Goal: Register for event/course

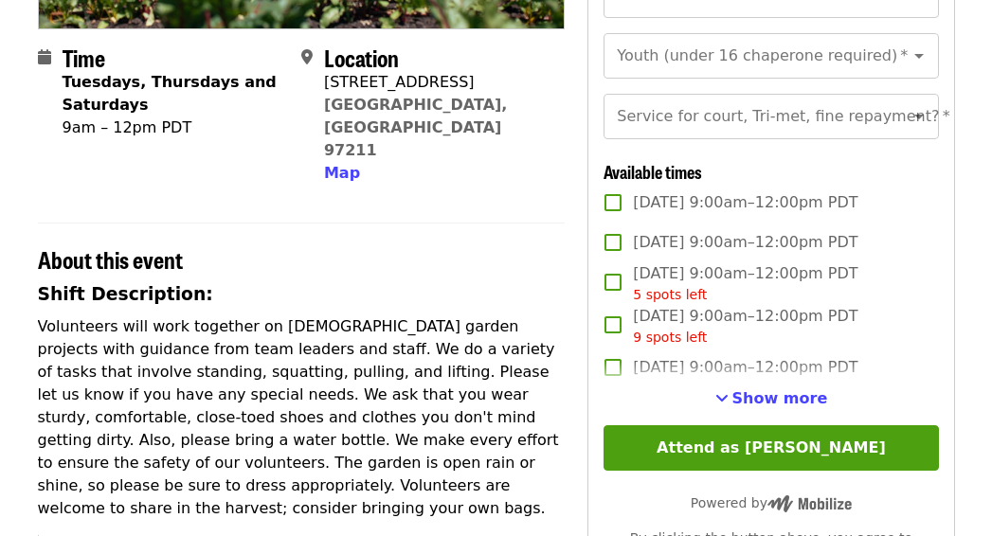
scroll to position [427, 0]
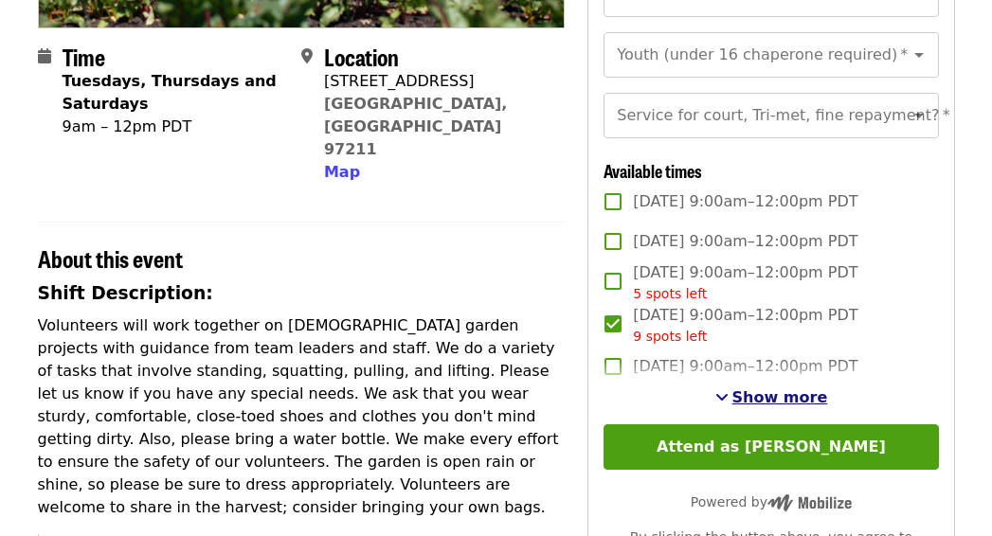
click at [756, 406] on span "Show more" at bounding box center [780, 397] width 96 height 18
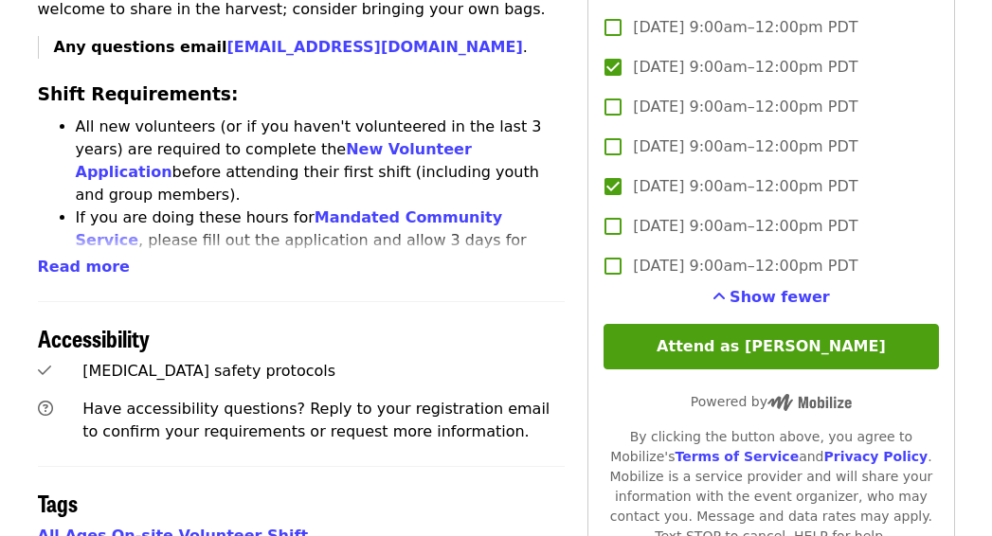
scroll to position [926, 0]
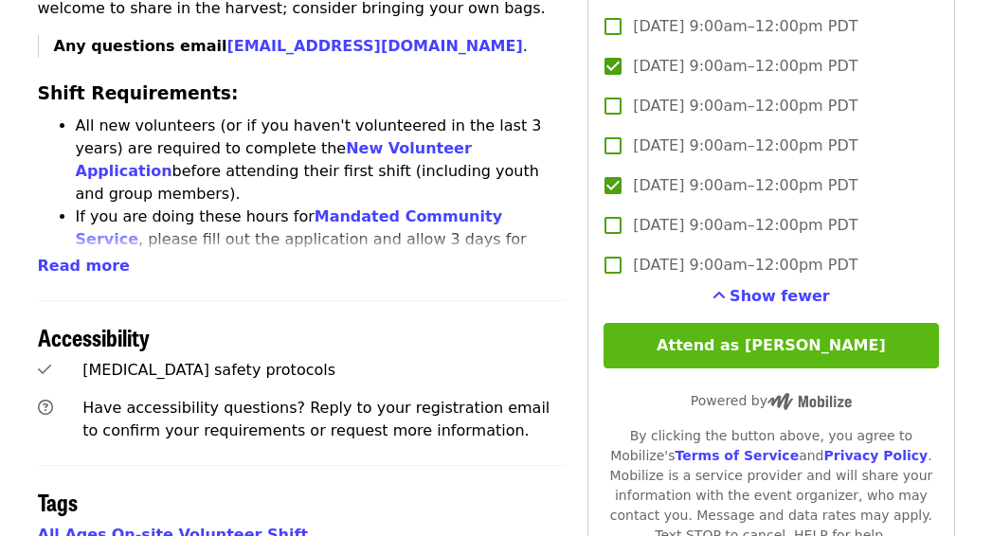
click at [733, 368] on button "Attend as [PERSON_NAME]" at bounding box center [770, 345] width 334 height 45
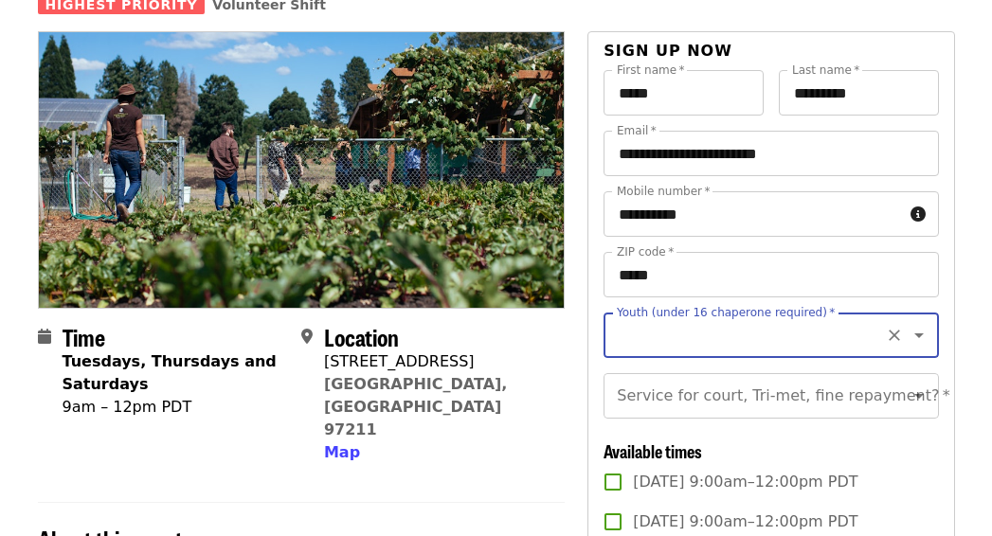
scroll to position [146, 0]
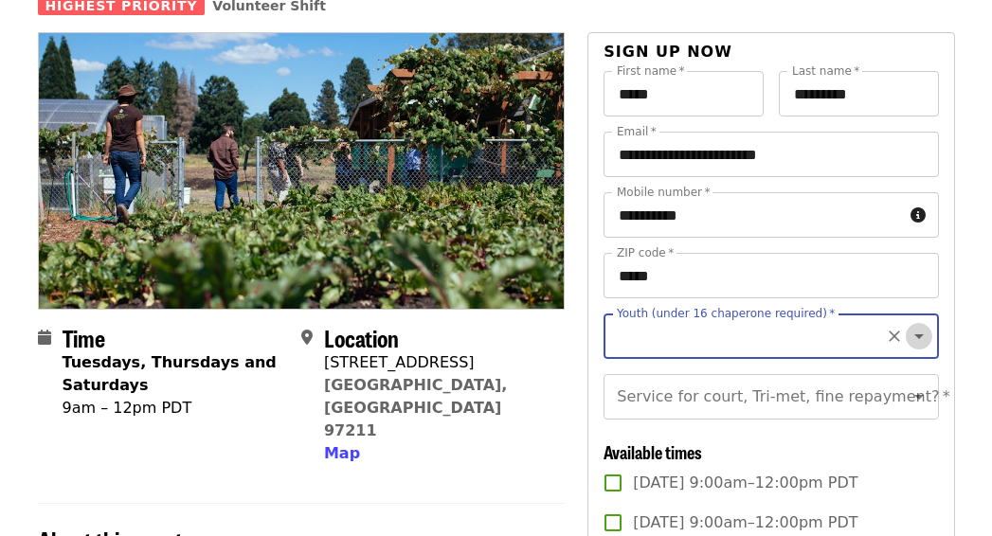
click at [911, 336] on icon "Open" at bounding box center [918, 336] width 23 height 23
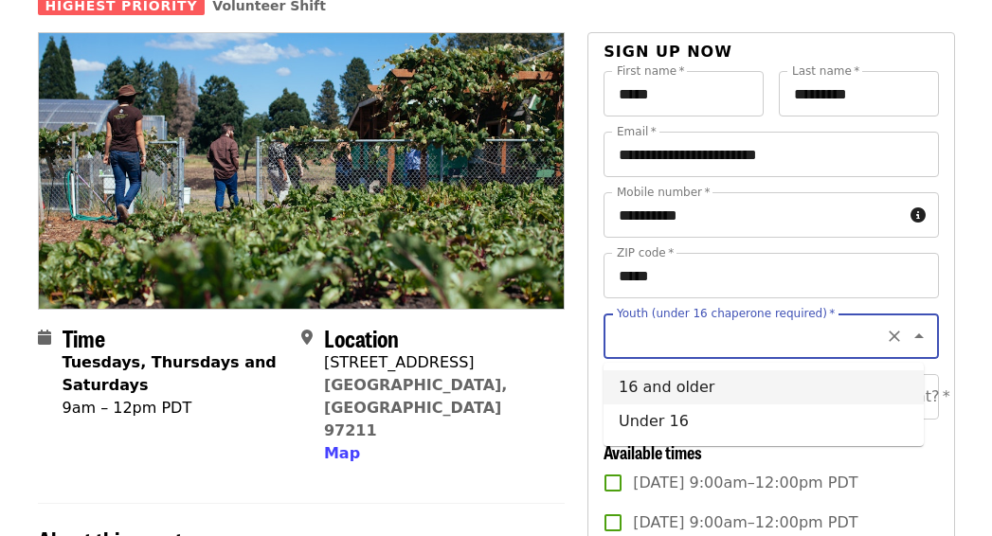
click at [638, 384] on li "16 and older" at bounding box center [763, 387] width 320 height 34
type input "**********"
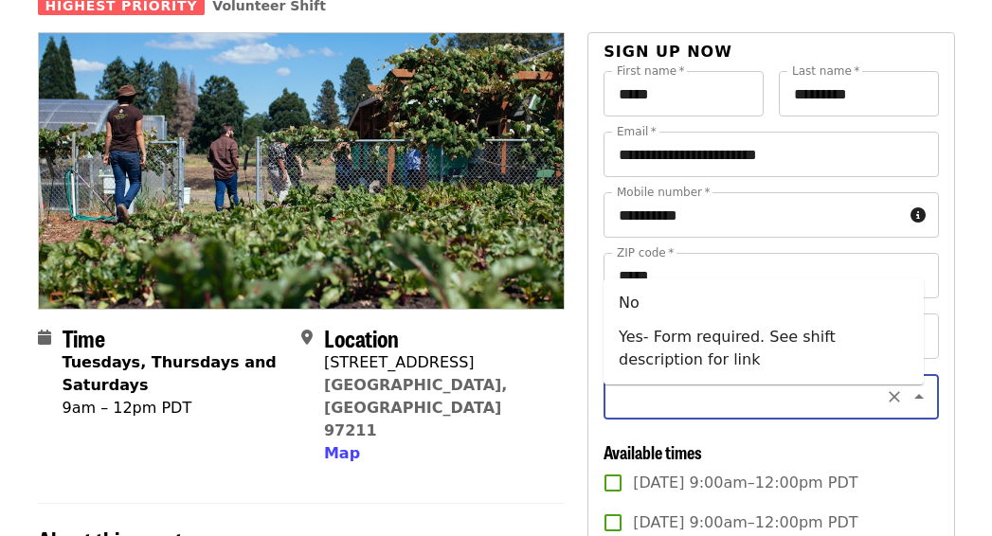
click at [677, 401] on div "Service for court, Tri-met, fine repayment?   * Service for court, Tri-met, fin…" at bounding box center [770, 396] width 334 height 45
click at [907, 406] on icon "Close" at bounding box center [918, 396] width 23 height 23
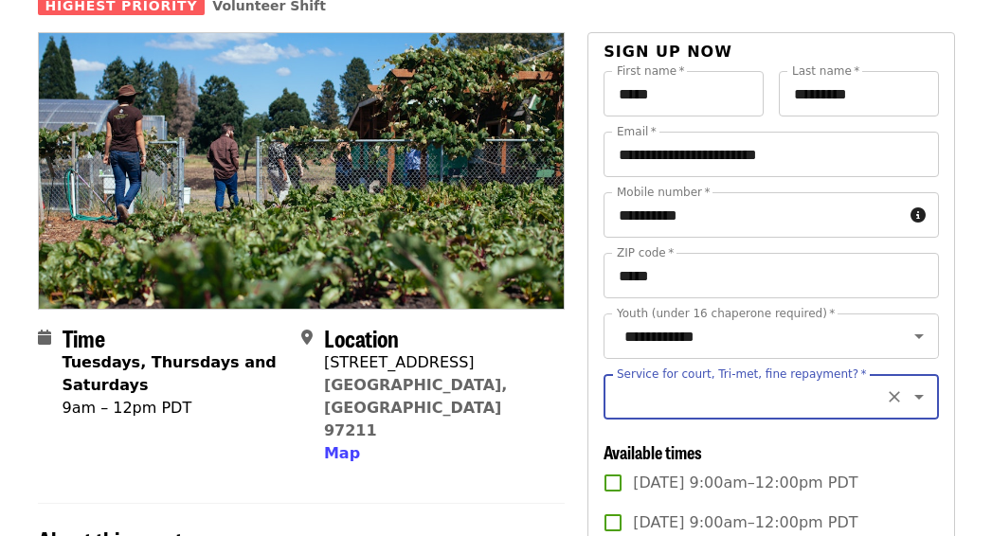
click at [907, 407] on icon "Open" at bounding box center [918, 396] width 23 height 23
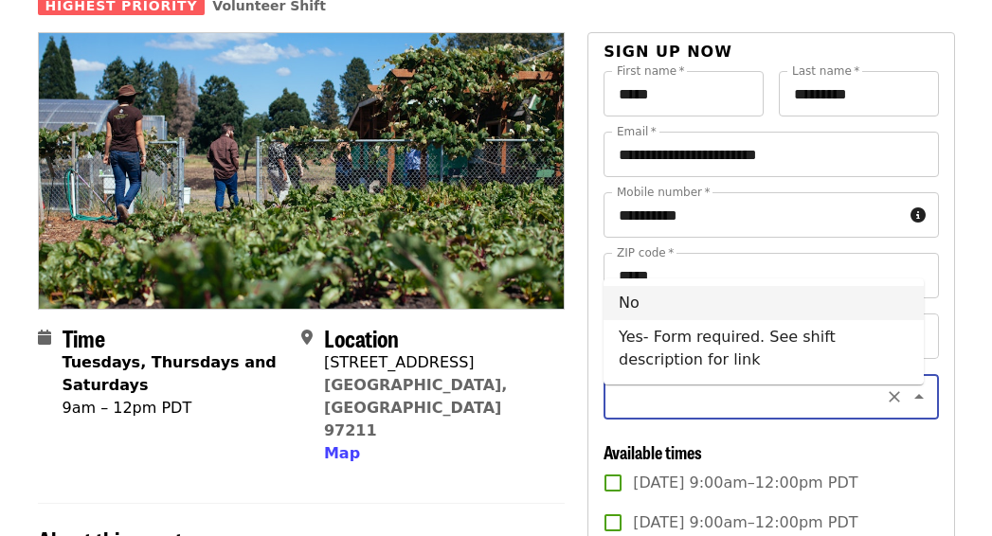
click at [684, 308] on li "No" at bounding box center [763, 303] width 320 height 34
type input "**"
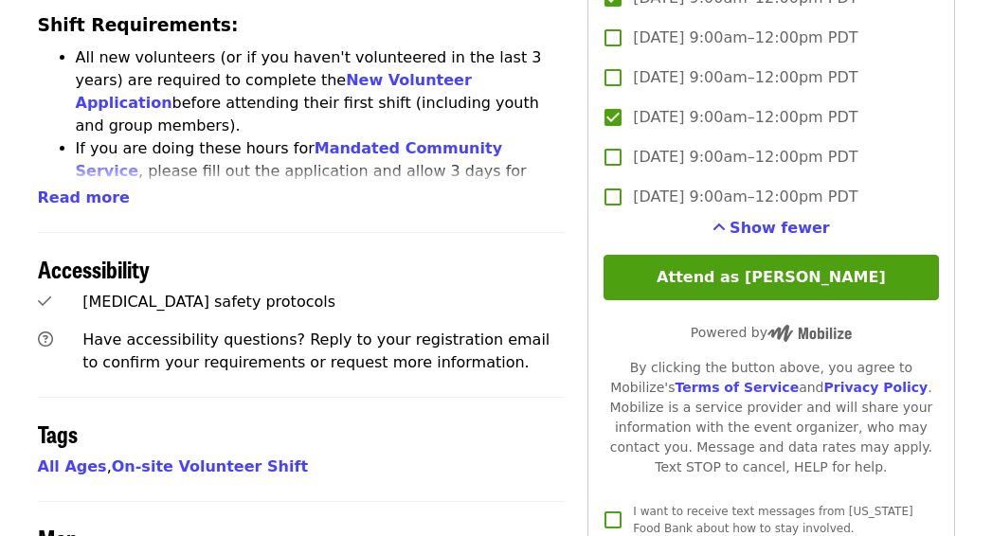
scroll to position [988, 0]
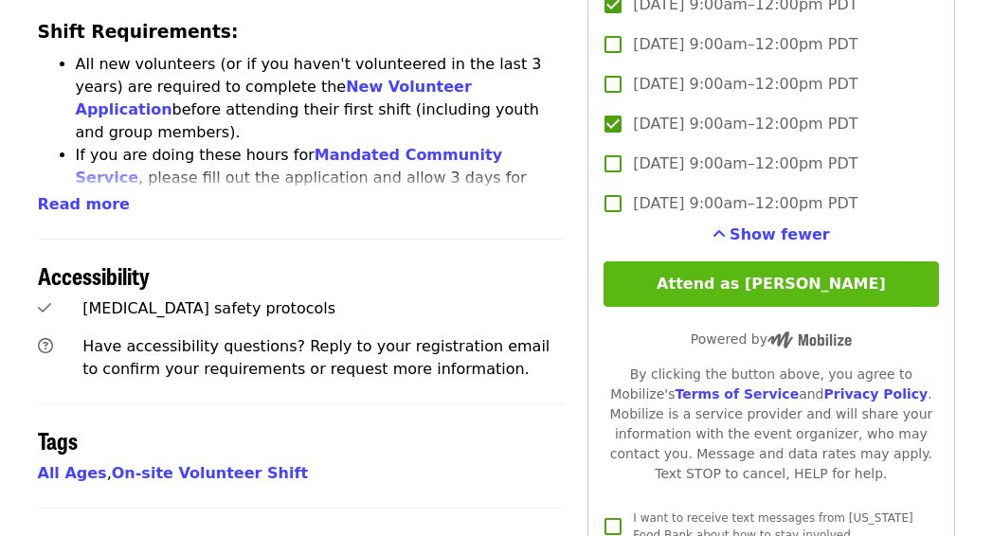
click at [735, 306] on button "Attend as [PERSON_NAME]" at bounding box center [770, 283] width 334 height 45
